Goal: Check status: Check status

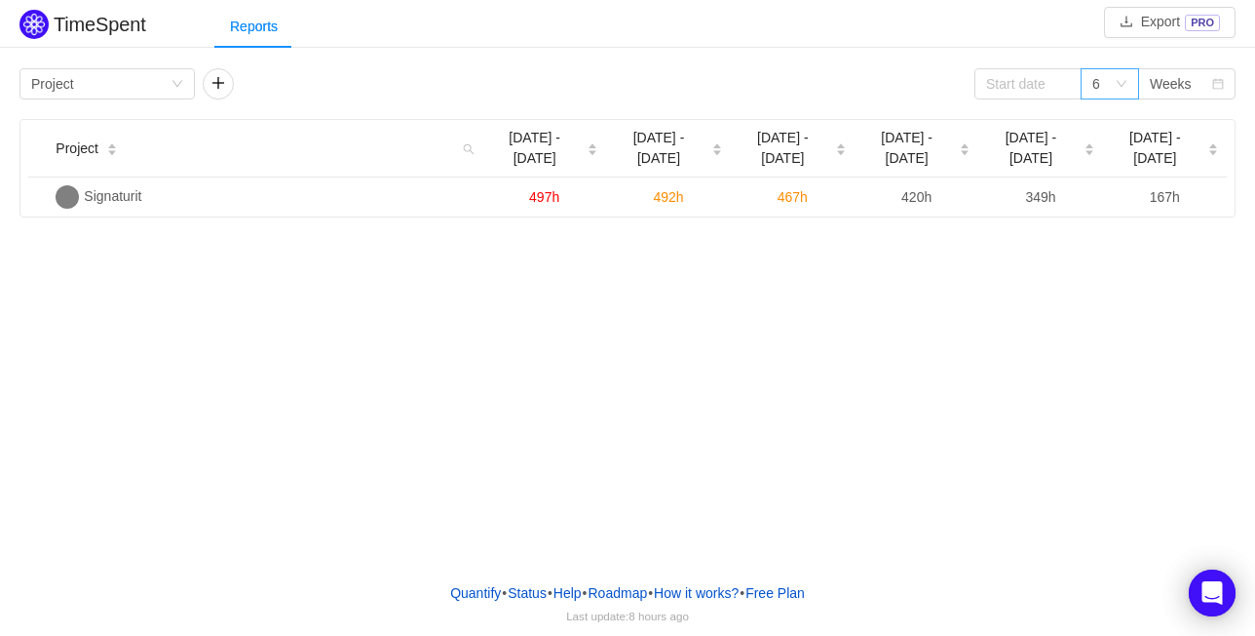
click at [1122, 73] on div "6" at bounding box center [1110, 83] width 58 height 31
click at [1096, 87] on div "6" at bounding box center [1097, 83] width 8 height 29
click at [1096, 86] on div "6" at bounding box center [1097, 83] width 8 height 29
click at [1214, 85] on icon "icon: calendar" at bounding box center [1219, 84] width 12 height 12
click at [1191, 146] on li "Months" at bounding box center [1186, 152] width 97 height 31
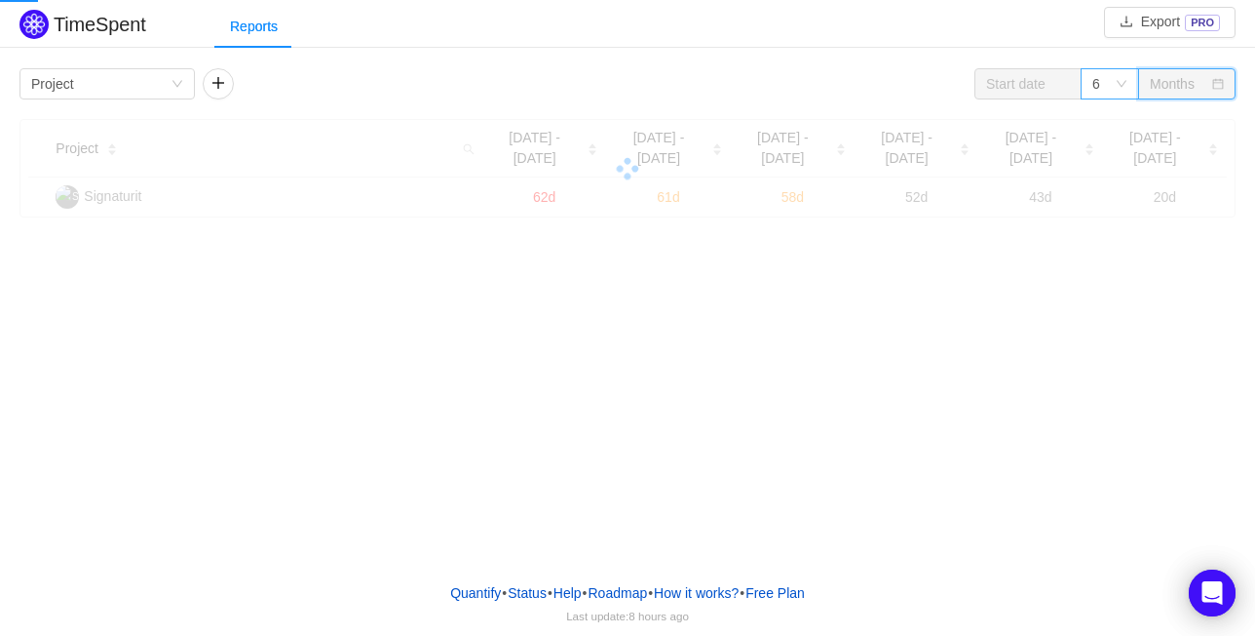
click at [1116, 87] on icon "icon: down" at bounding box center [1122, 84] width 12 height 12
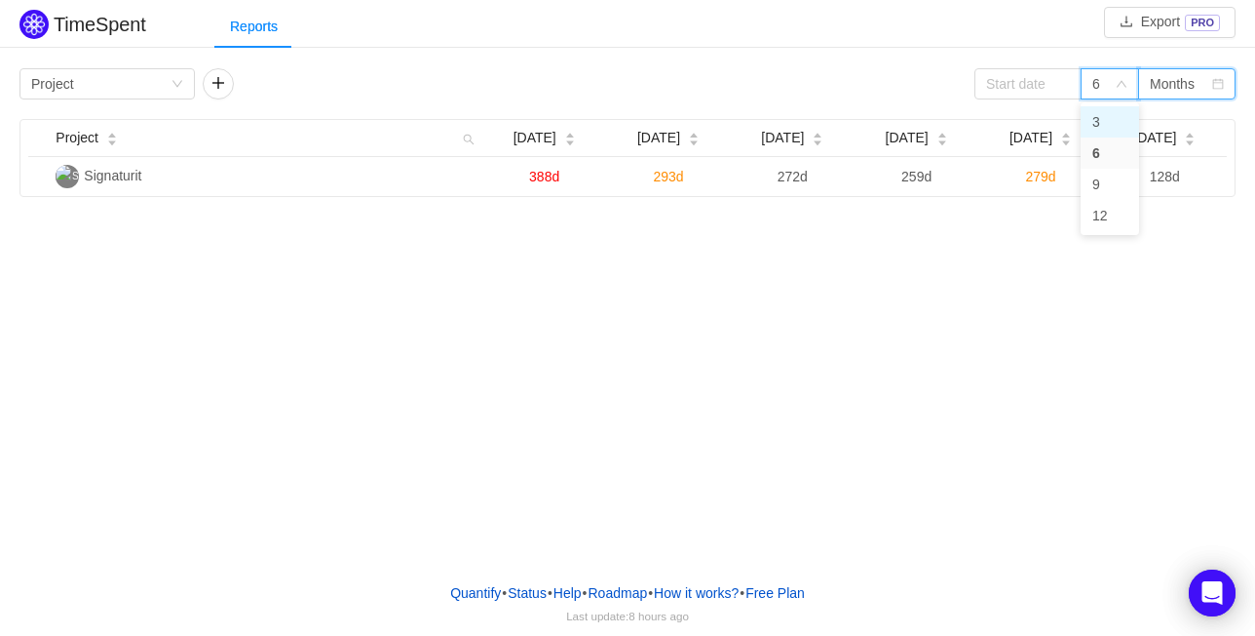
click at [1115, 123] on li "3" at bounding box center [1110, 121] width 58 height 31
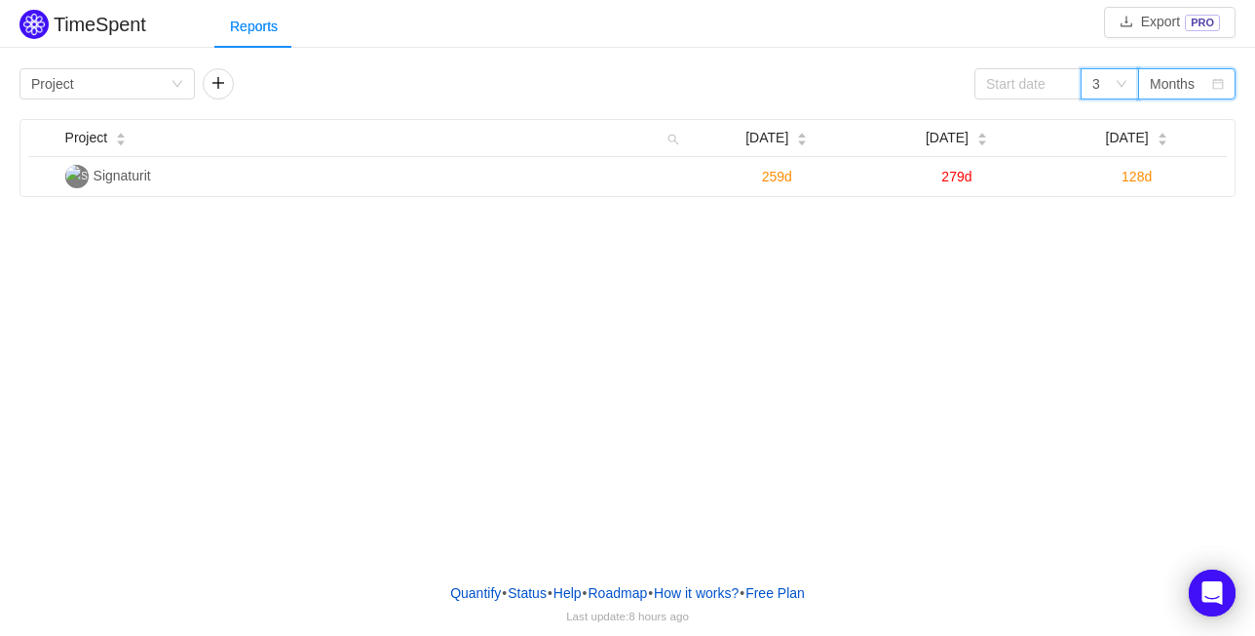
click at [1116, 82] on icon "icon: down" at bounding box center [1122, 84] width 12 height 12
click at [1102, 218] on li "12" at bounding box center [1110, 215] width 58 height 31
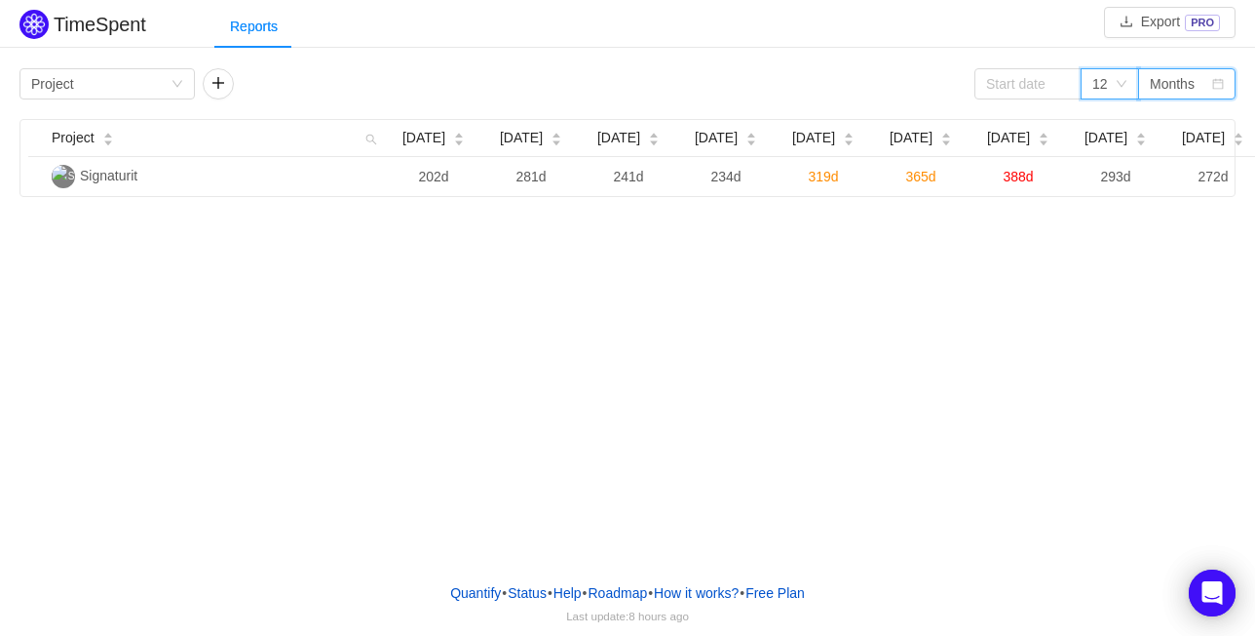
click at [1111, 82] on div "12" at bounding box center [1104, 83] width 22 height 29
click at [1115, 185] on li "9" at bounding box center [1110, 184] width 58 height 31
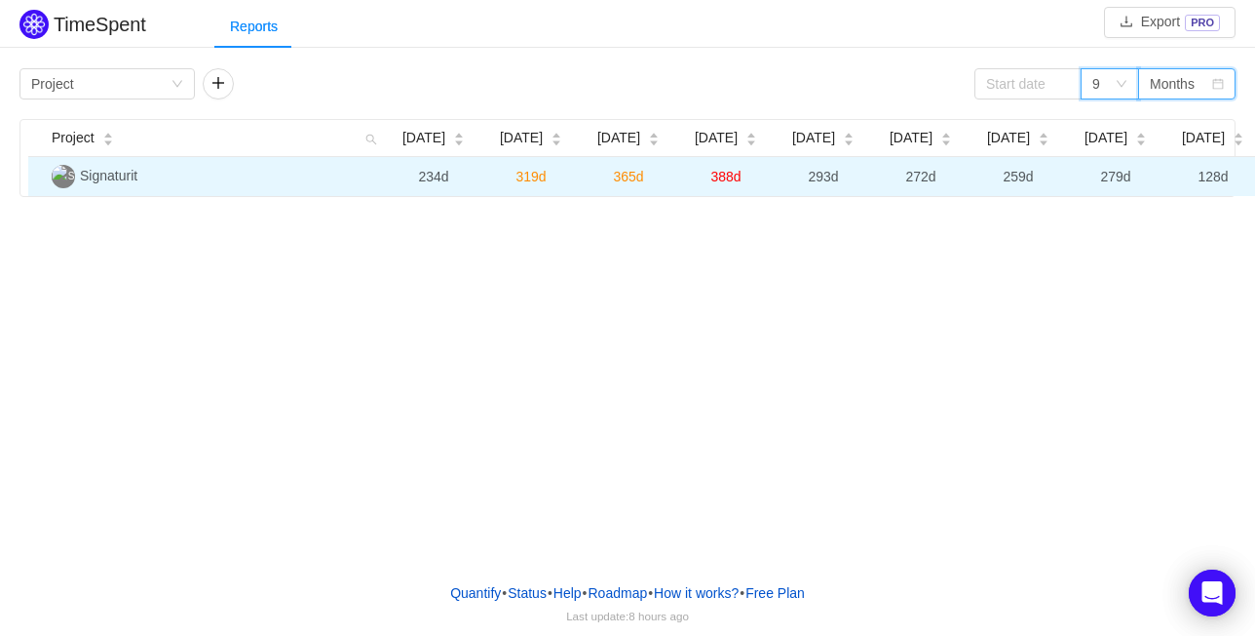
click at [1207, 177] on span "128d" at bounding box center [1213, 177] width 30 height 16
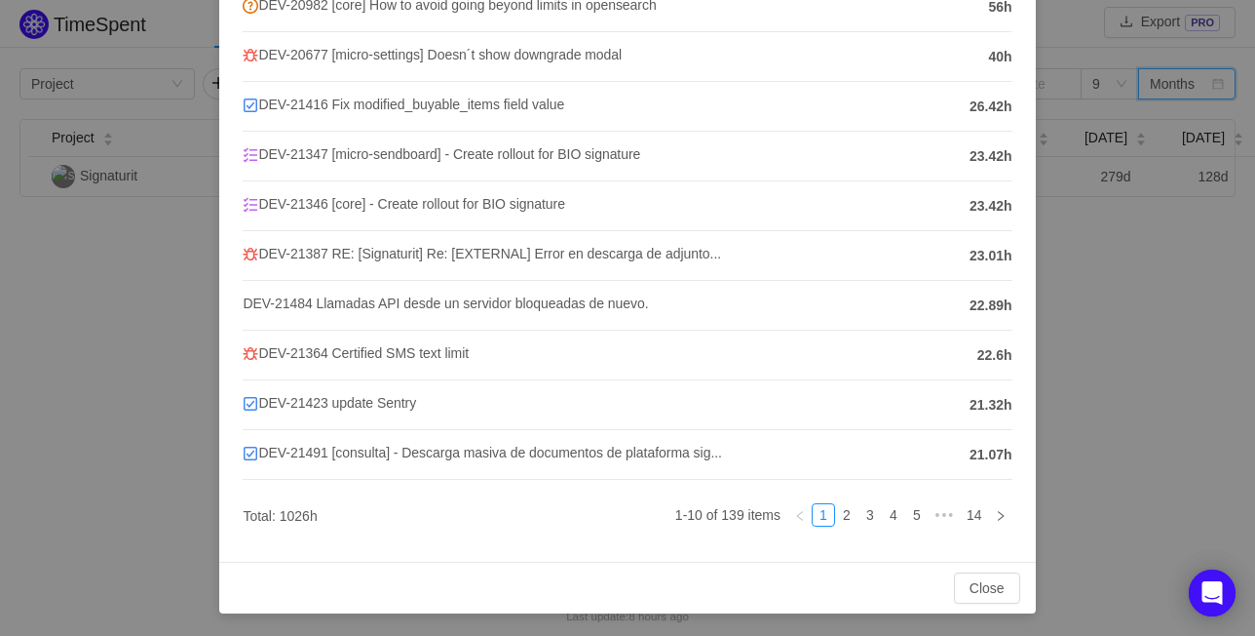
scroll to position [292, 0]
click at [1117, 409] on div "Signaturit [DATE] Spike Bug Task Develop Support Story Sub-task Task Bug Sub Te…" at bounding box center [627, 318] width 1255 height 636
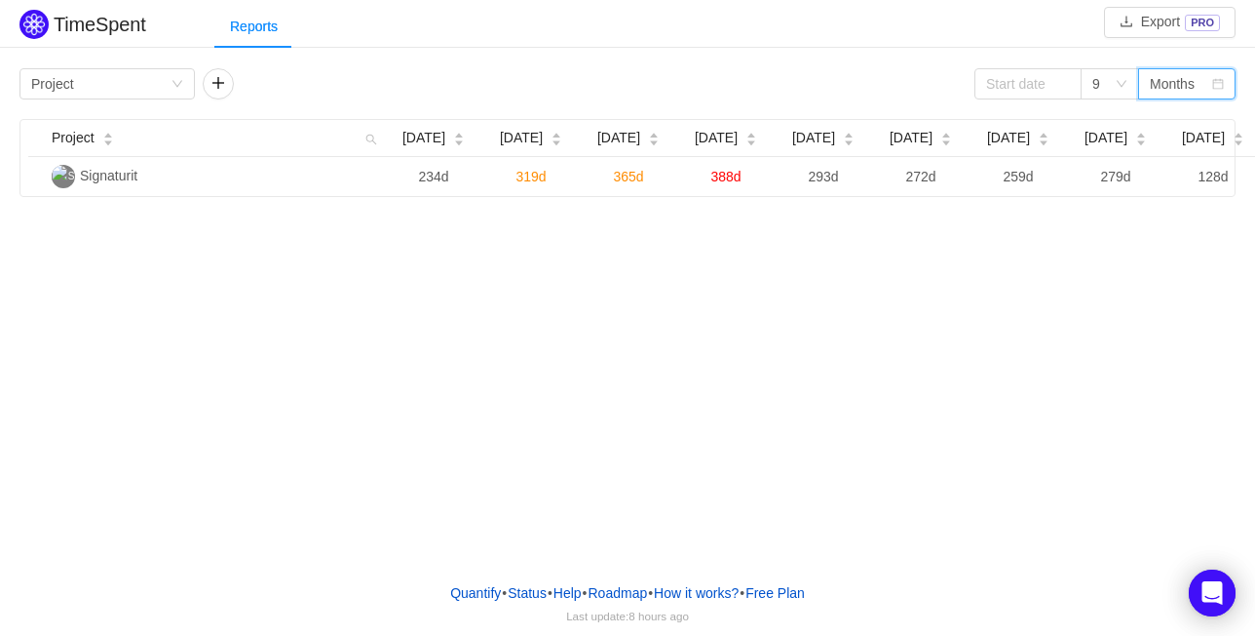
scroll to position [195, 0]
click at [1207, 96] on div "Months" at bounding box center [1180, 83] width 61 height 29
click at [1115, 91] on div "9" at bounding box center [1104, 83] width 22 height 29
click at [1108, 158] on li "6" at bounding box center [1110, 152] width 58 height 31
